Goal: Information Seeking & Learning: Learn about a topic

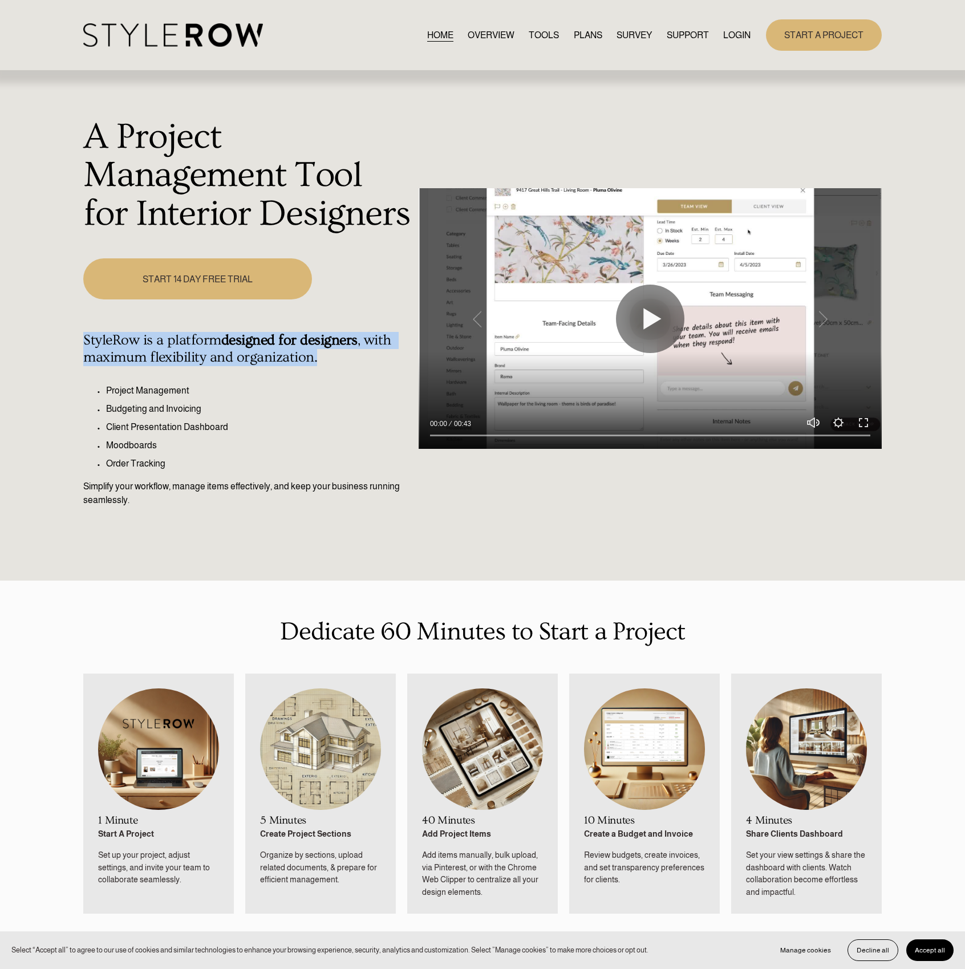
drag, startPoint x: 83, startPoint y: 336, endPoint x: 368, endPoint y: 354, distance: 286.3
click at [368, 354] on div "A Project Management Tool for Interior Designers Play 00:00 00:43 Unmute Mute S…" at bounding box center [482, 325] width 965 height 509
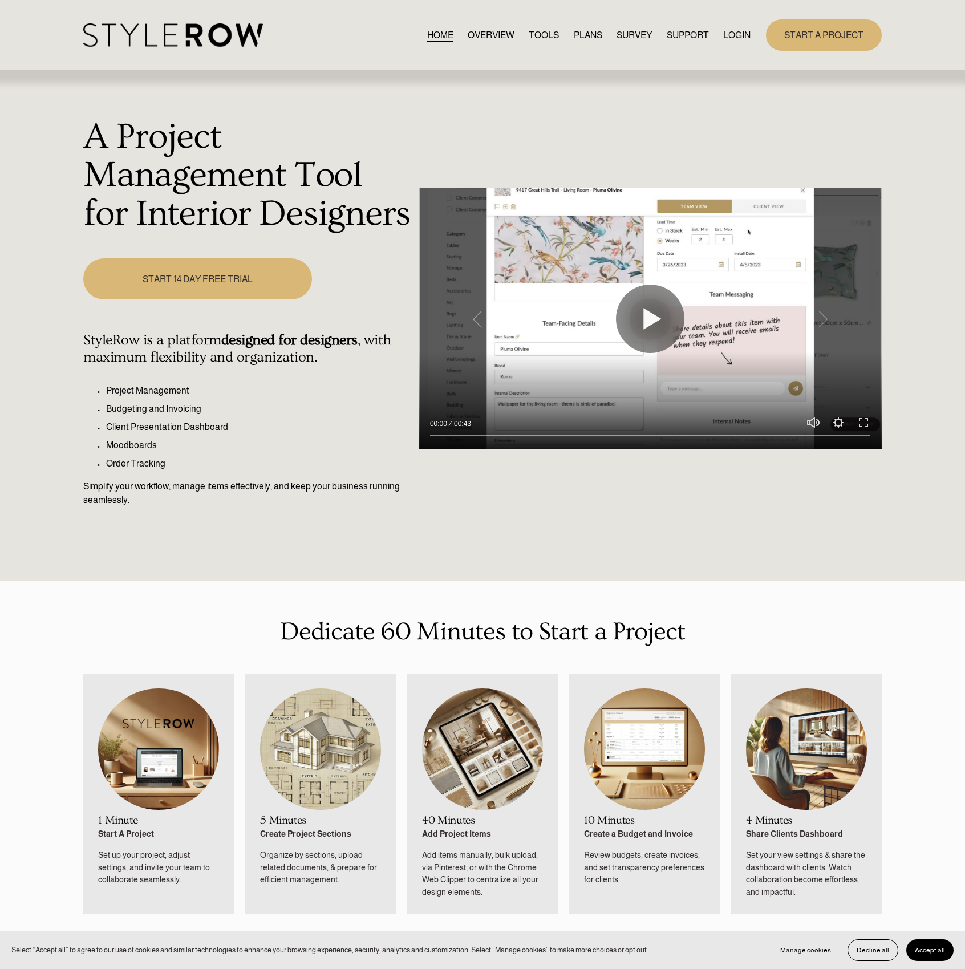
click at [250, 401] on ul "Project Management Budgeting and Invoicing Client Presentation Dashboard Moodbo…" at bounding box center [247, 427] width 329 height 87
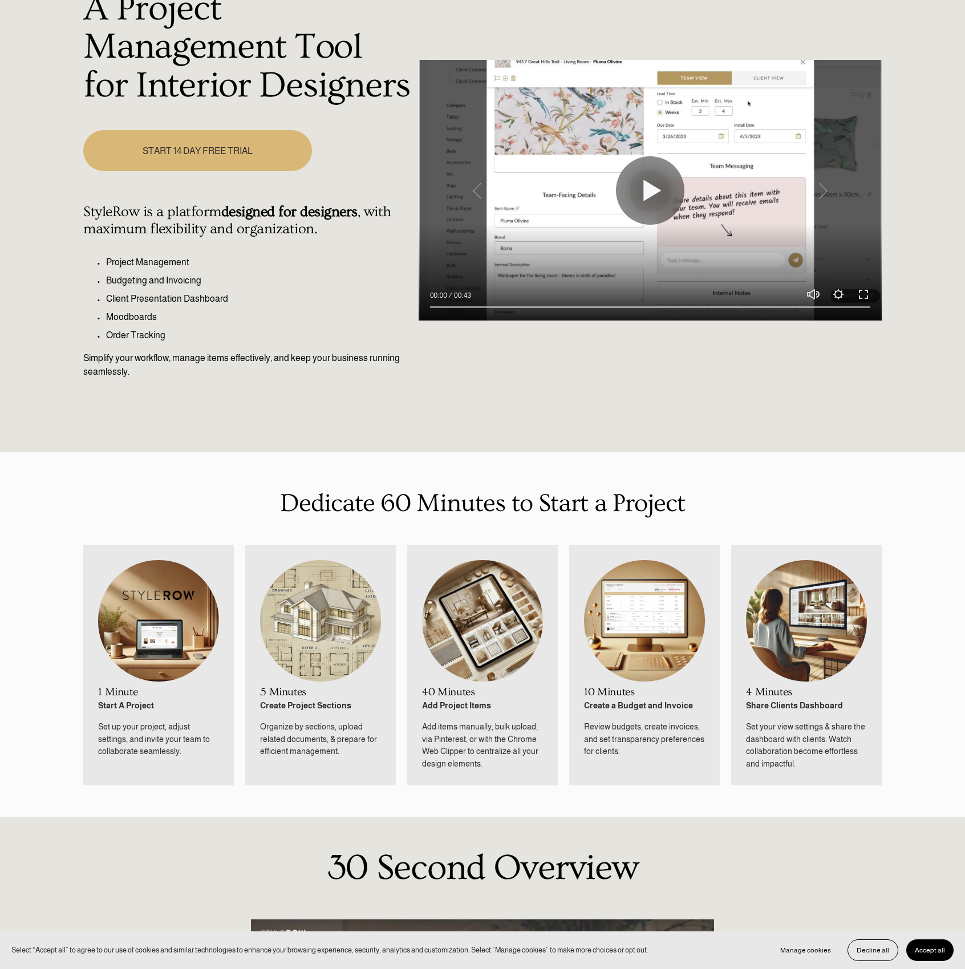
scroll to position [171, 0]
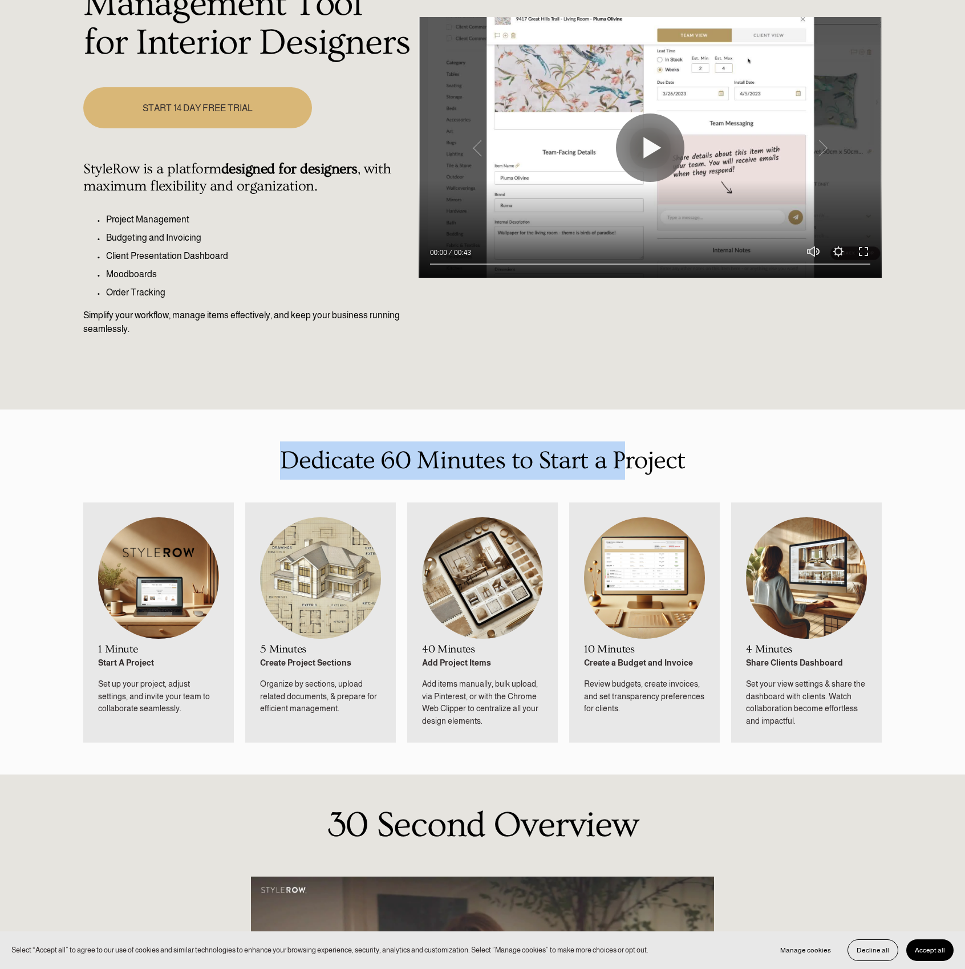
drag, startPoint x: 279, startPoint y: 463, endPoint x: 621, endPoint y: 465, distance: 341.6
click at [621, 465] on p "Dedicate 60 Minutes to Start a Project" at bounding box center [482, 460] width 798 height 38
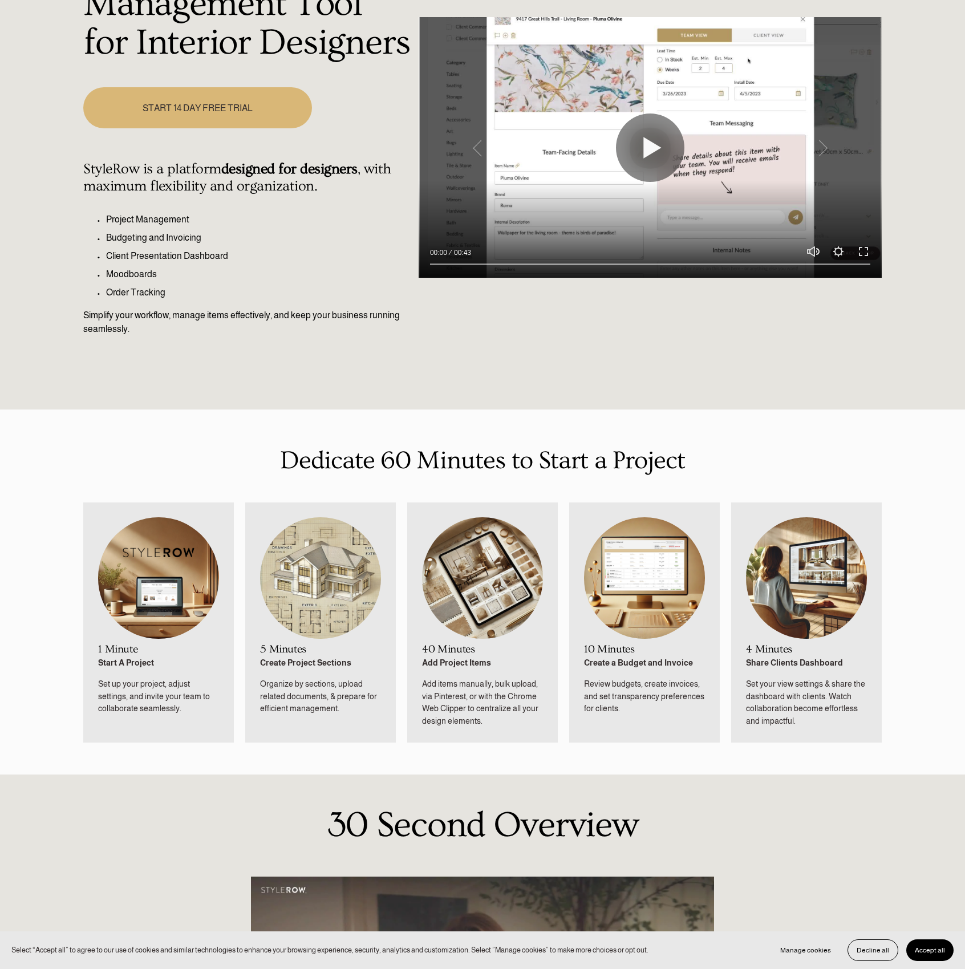
click at [317, 516] on li "5 Minutes Create Project Sections Organize by sections, upload related document…" at bounding box center [320, 622] width 151 height 240
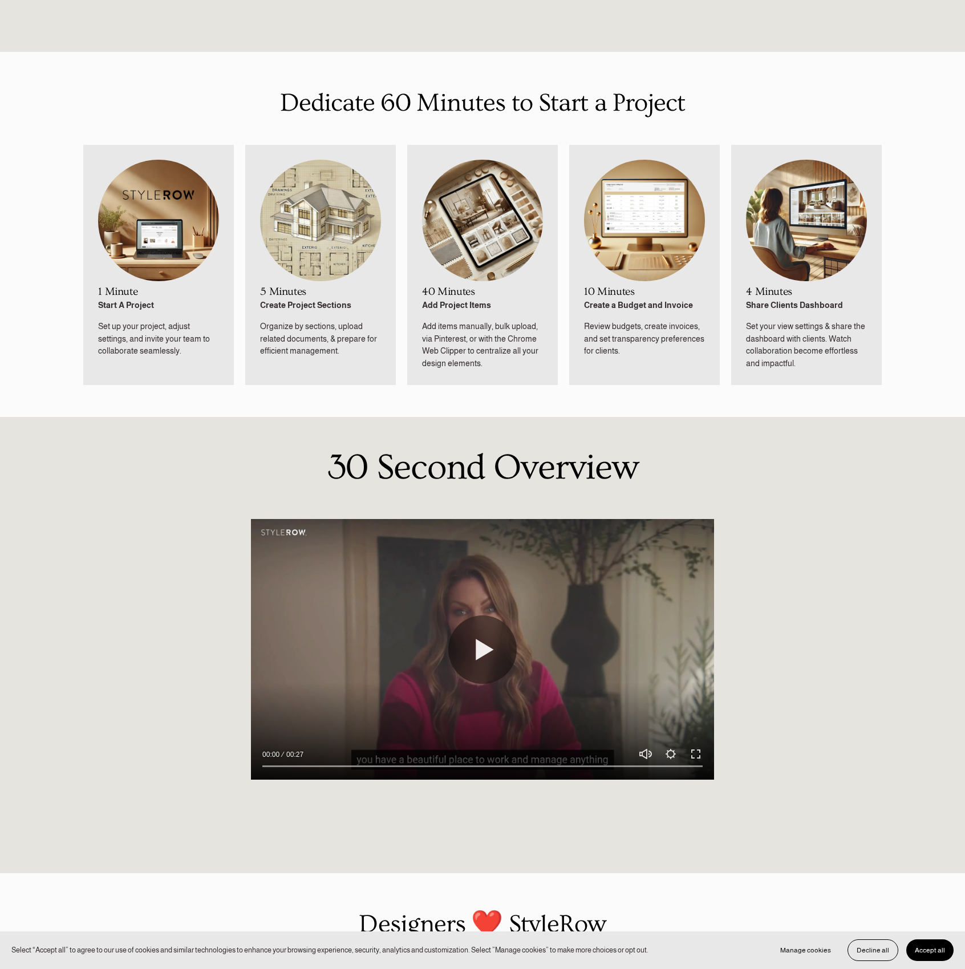
scroll to position [0, 0]
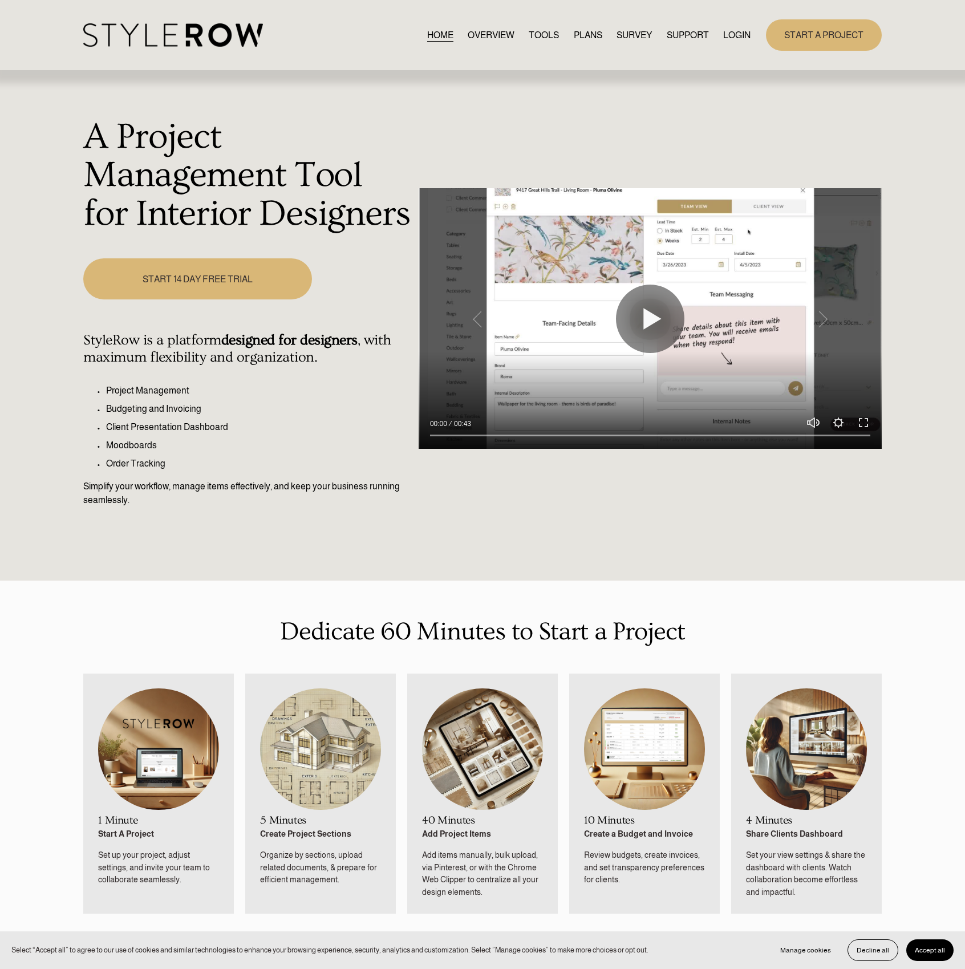
click at [468, 35] on link "OVERVIEW" at bounding box center [491, 34] width 47 height 15
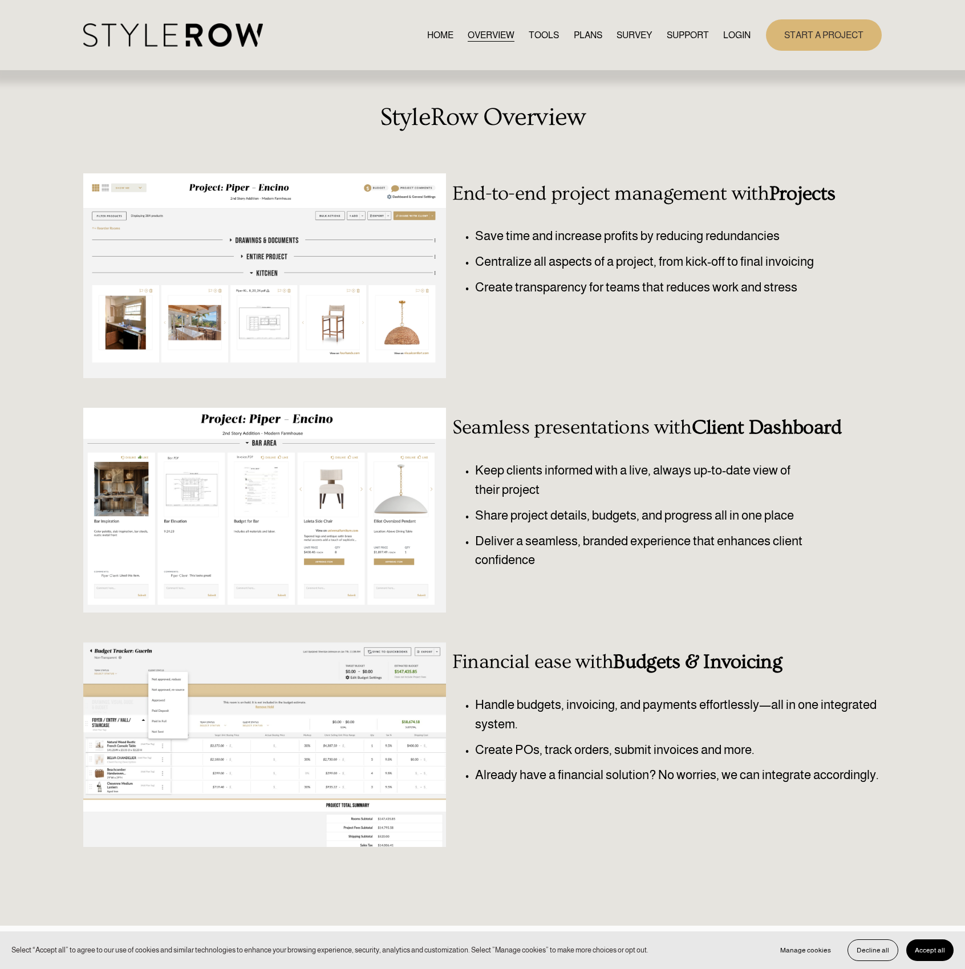
click at [542, 34] on link "TOOLS" at bounding box center [544, 34] width 30 height 15
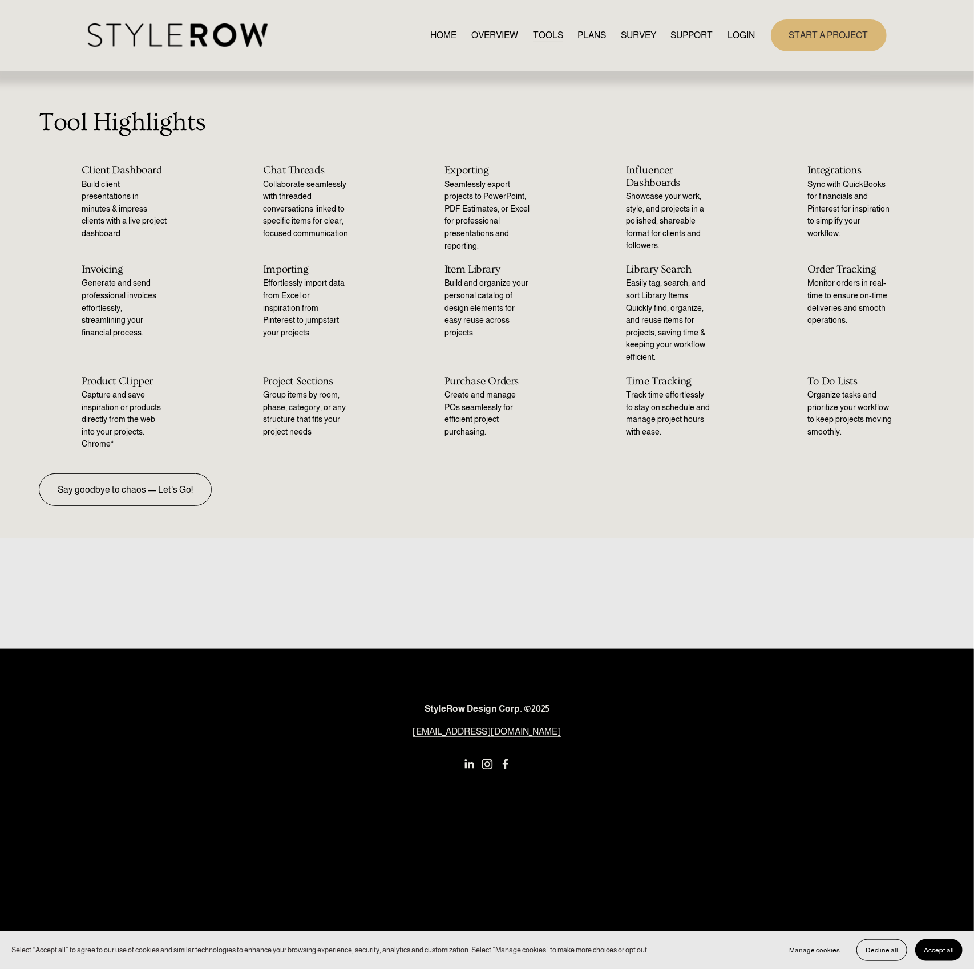
click at [586, 33] on link "PLANS" at bounding box center [591, 34] width 29 height 15
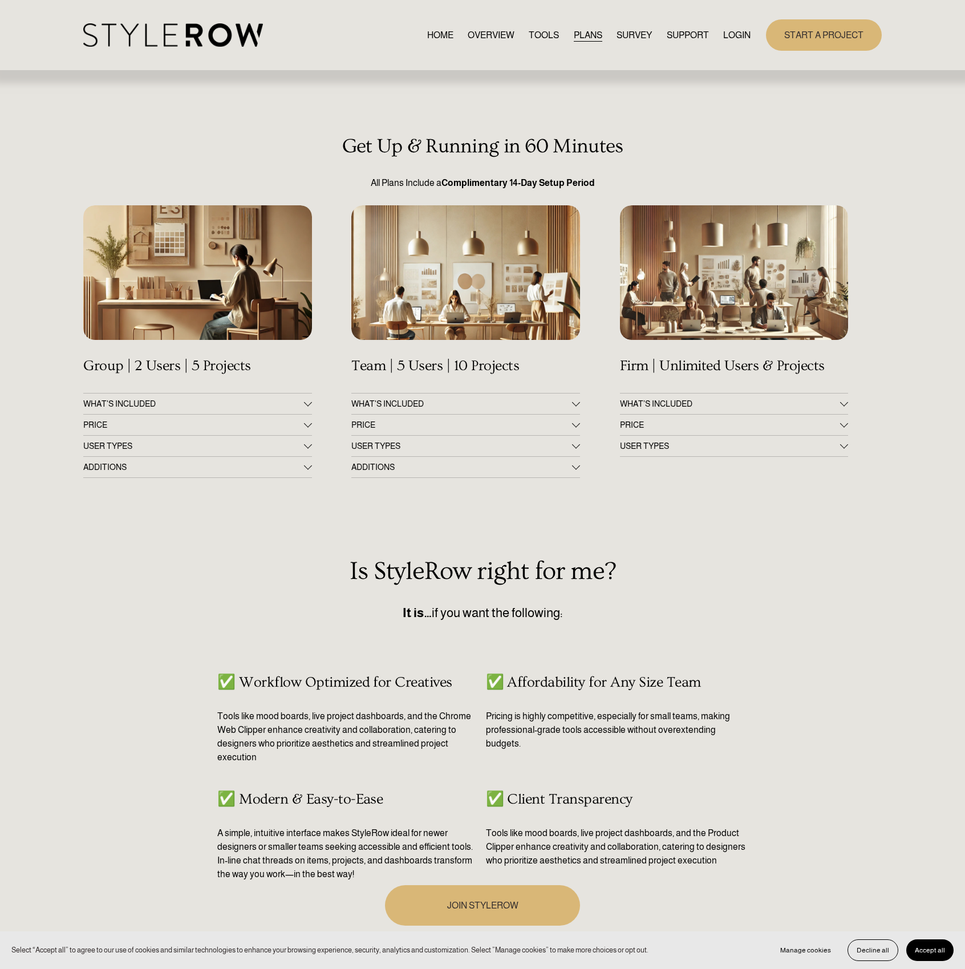
click at [626, 36] on link "SURVEY" at bounding box center [634, 34] width 35 height 15
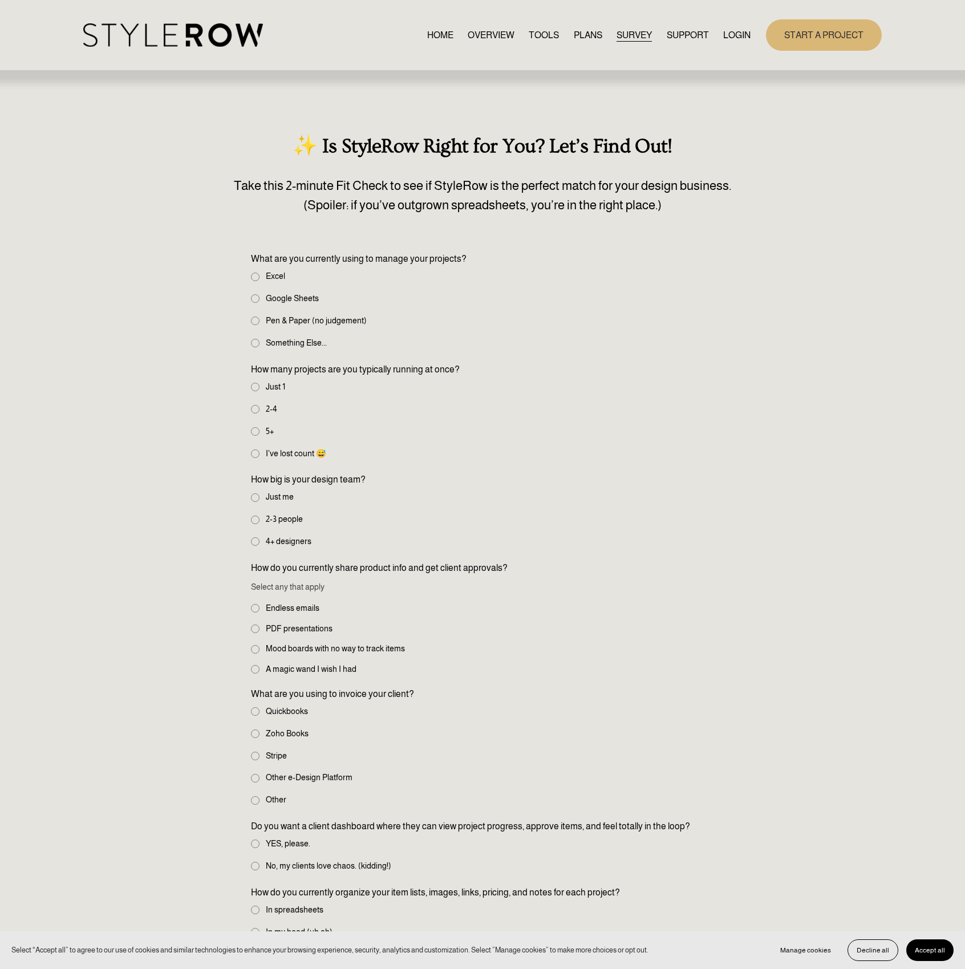
click at [574, 35] on link "PLANS" at bounding box center [588, 34] width 29 height 15
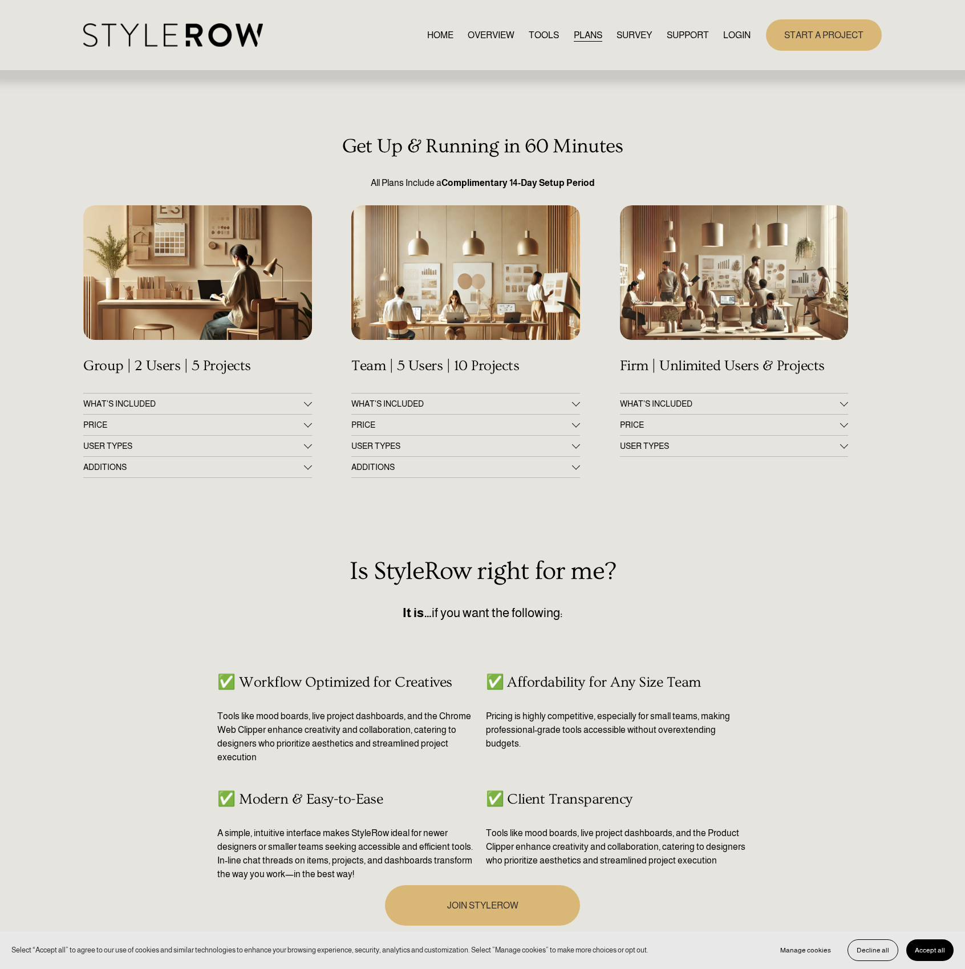
click at [673, 403] on span "WHAT’S INCLUDED" at bounding box center [730, 403] width 220 height 9
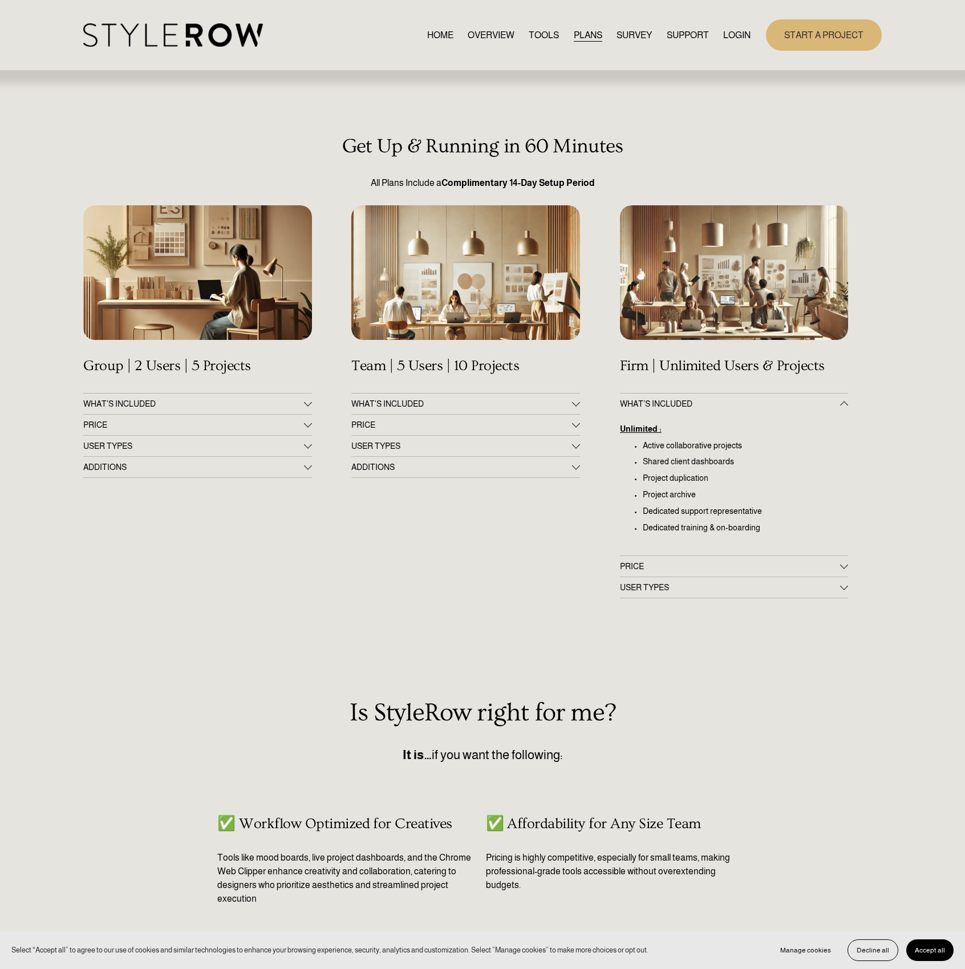
click at [673, 403] on span "WHAT’S INCLUDED" at bounding box center [730, 403] width 220 height 9
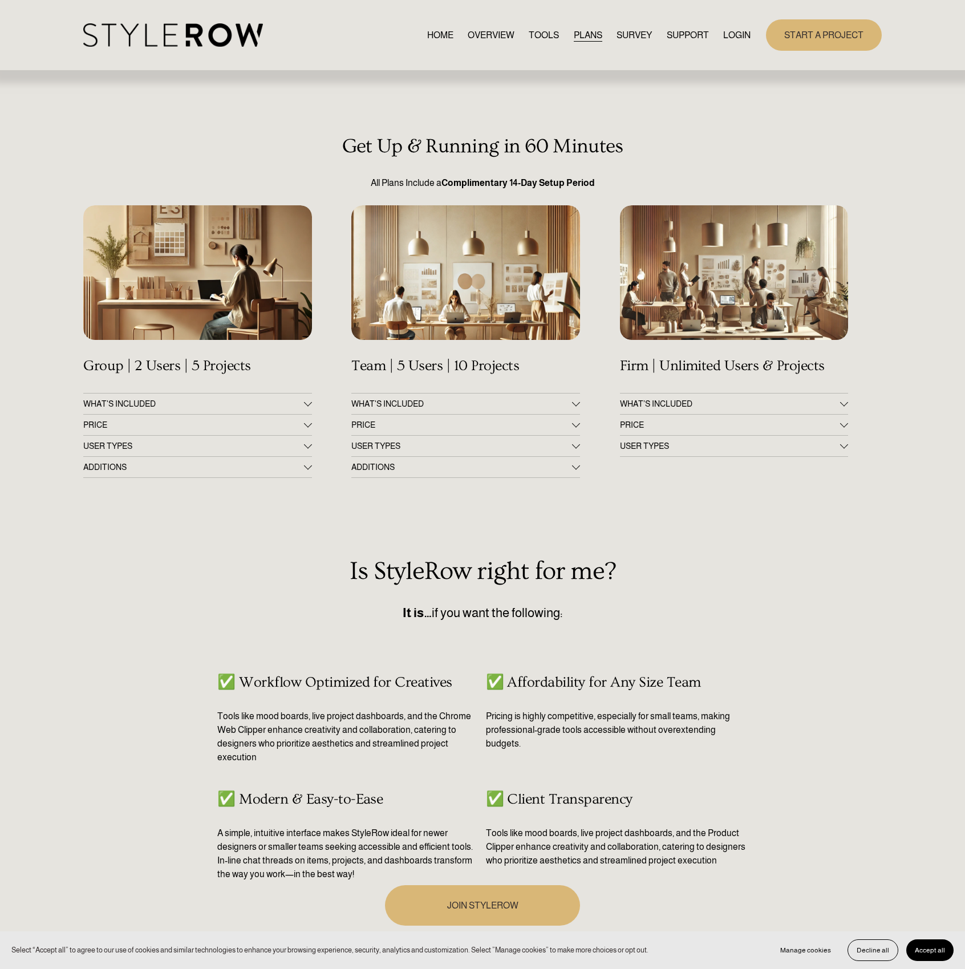
click at [674, 423] on span "PRICE" at bounding box center [730, 424] width 220 height 9
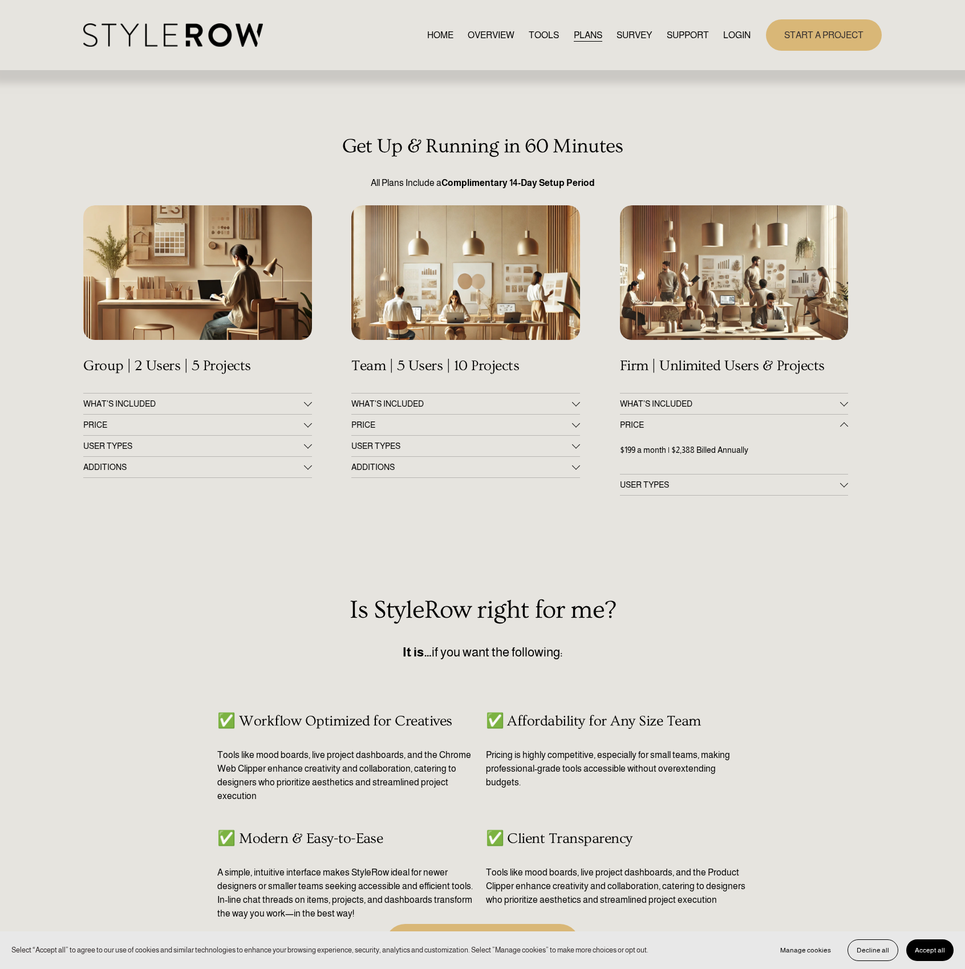
click at [674, 423] on span "PRICE" at bounding box center [730, 424] width 220 height 9
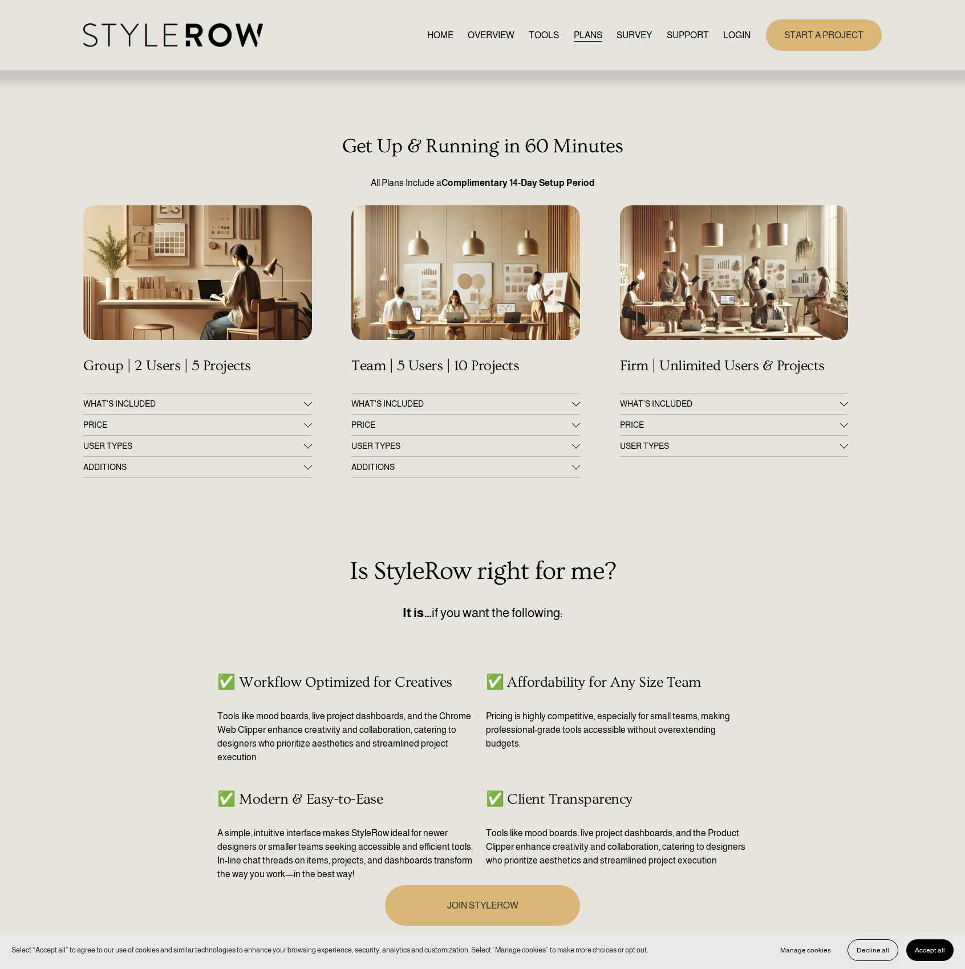
click at [664, 448] on span "USER TYPES" at bounding box center [730, 445] width 220 height 9
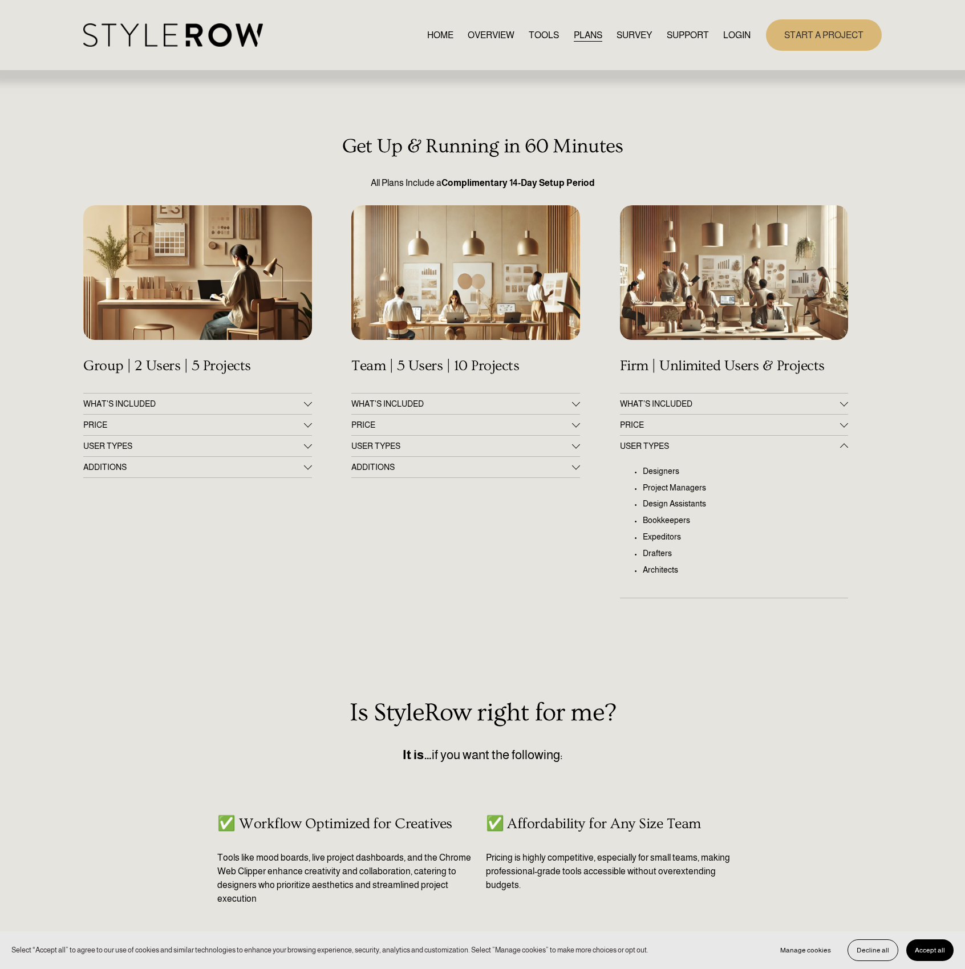
click at [658, 396] on button "WHAT’S INCLUDED" at bounding box center [734, 404] width 228 height 21
click at [680, 567] on span "PRICE" at bounding box center [730, 566] width 220 height 9
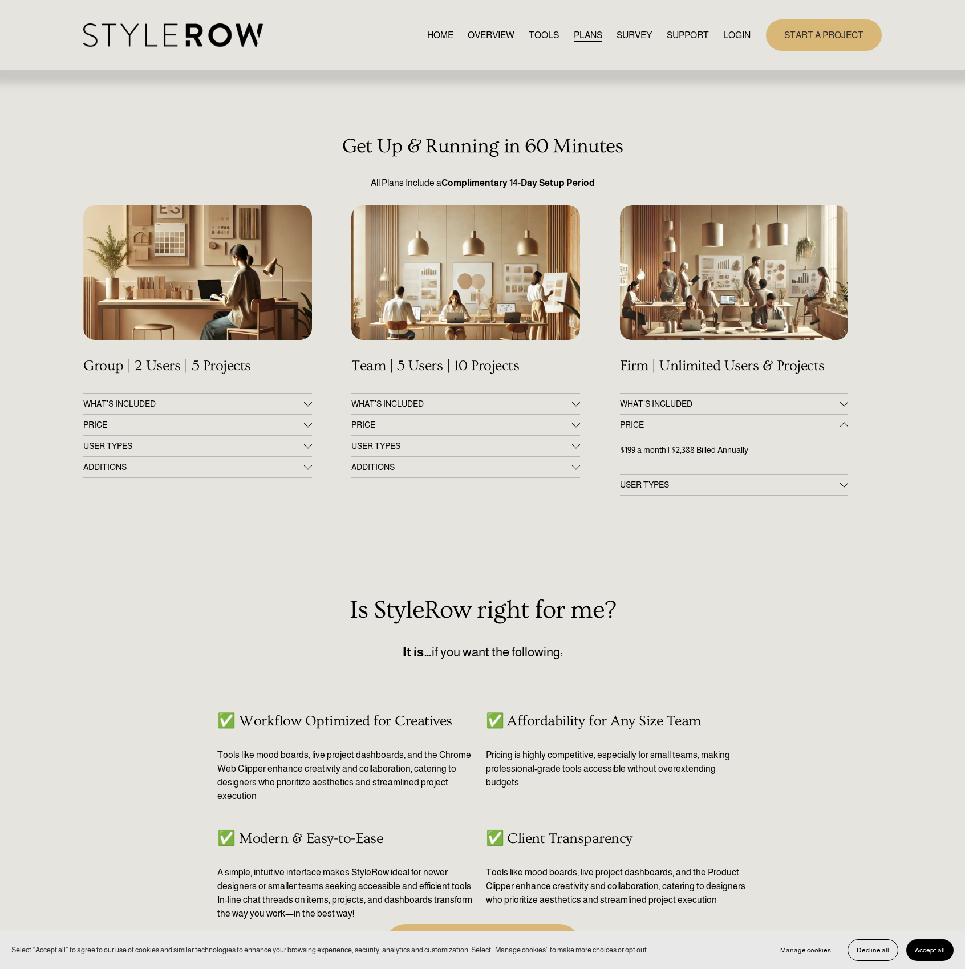
click at [227, 425] on span "PRICE" at bounding box center [193, 424] width 220 height 9
click at [218, 471] on div "$19 a month, $228 Billed Annually" at bounding box center [197, 454] width 228 height 39
click at [214, 487] on span "USER TYPES" at bounding box center [193, 484] width 220 height 9
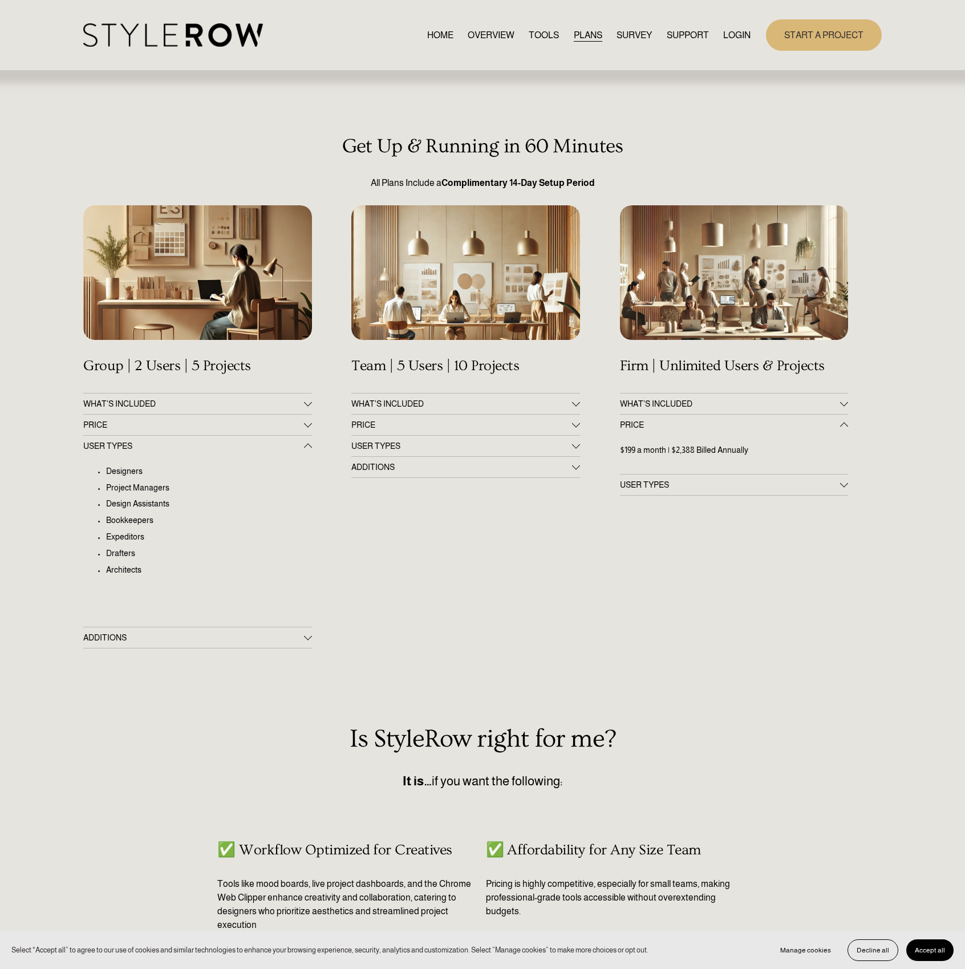
click at [446, 518] on div "WHAT'S INCLUDED 10 active collaborative projects & client dashboards Unlimited …" at bounding box center [465, 521] width 228 height 256
click at [366, 456] on button "USER TYPES" at bounding box center [465, 446] width 228 height 21
click at [381, 414] on button "WHAT'S INCLUDED" at bounding box center [465, 404] width 228 height 21
click at [384, 399] on button "WHAT'S INCLUDED" at bounding box center [465, 404] width 228 height 21
